Goal: Information Seeking & Learning: Understand process/instructions

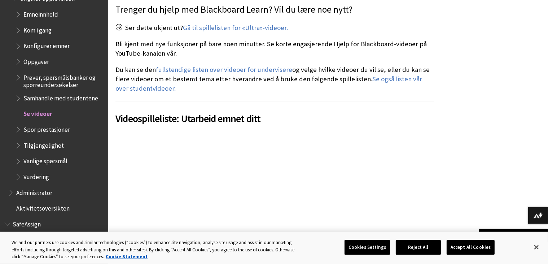
scroll to position [786, 0]
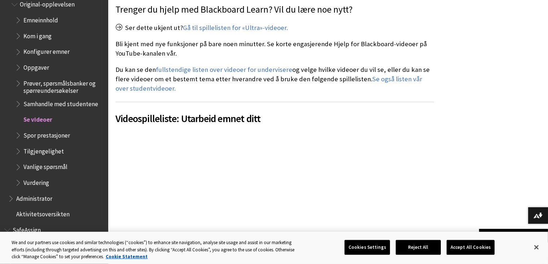
click at [31, 38] on span "Kom i gang" at bounding box center [37, 35] width 28 height 10
click at [31, 24] on span "Emneinnhold" at bounding box center [40, 19] width 35 height 10
click at [18, 23] on span "Book outline for Blackboard Learn Help" at bounding box center [19, 18] width 8 height 9
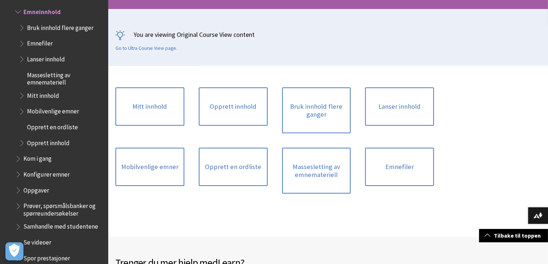
scroll to position [116, 0]
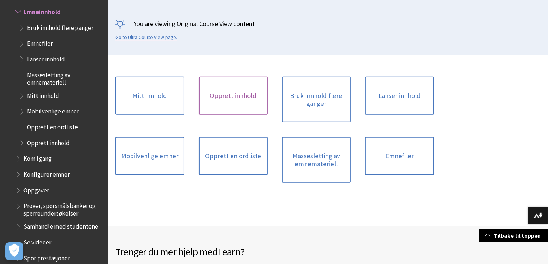
click at [243, 90] on link "Opprett innhold" at bounding box center [233, 95] width 69 height 38
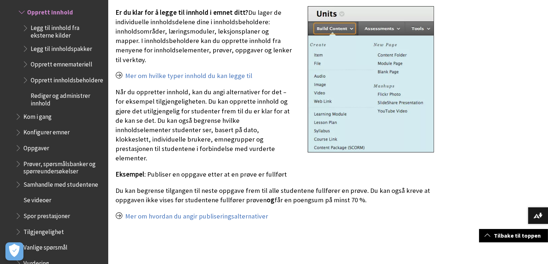
scroll to position [218, 0]
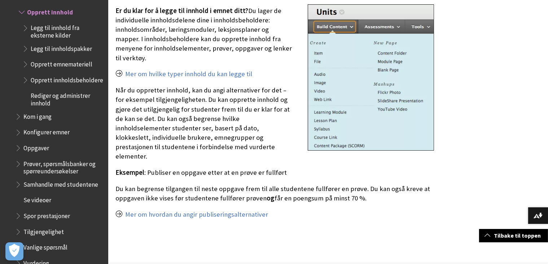
drag, startPoint x: 127, startPoint y: 171, endPoint x: 189, endPoint y: 189, distance: 64.6
click at [189, 189] on p "Du kan begrense tilgangen til neste oppgave frem til alle studentene fullfører …" at bounding box center [274, 193] width 318 height 19
click at [222, 184] on p "Du kan begrense tilgangen til neste oppgave frem til alle studentene fullfører …" at bounding box center [274, 193] width 318 height 19
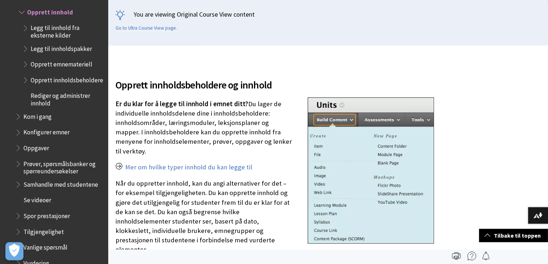
scroll to position [124, 0]
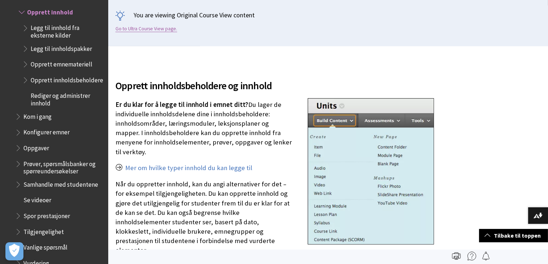
click at [163, 27] on link "Go to Ultra Course View page." at bounding box center [146, 29] width 62 height 6
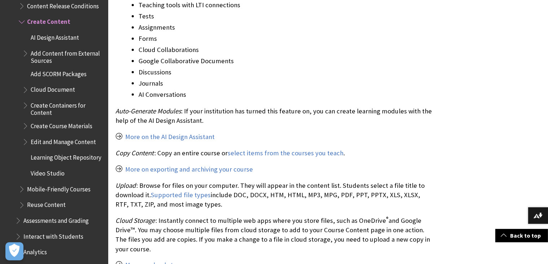
scroll to position [659, 0]
